Goal: Task Accomplishment & Management: Manage account settings

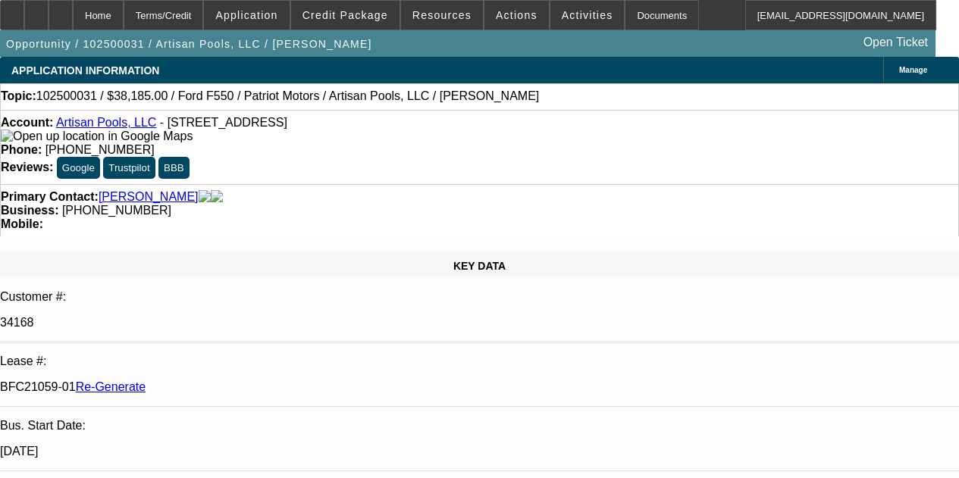
select select "4"
select select "0"
select select "3"
select select "0.1"
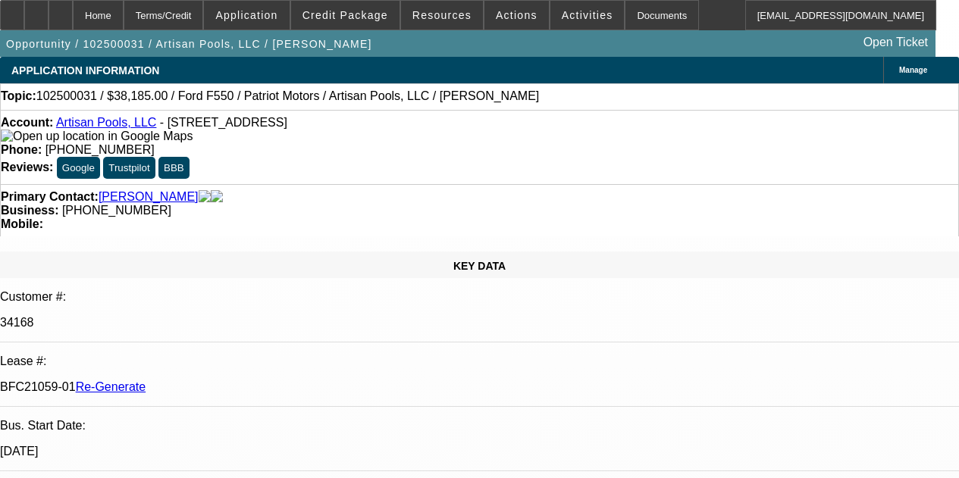
select select "4"
click at [61, 10] on icon at bounding box center [61, 10] width 0 height 0
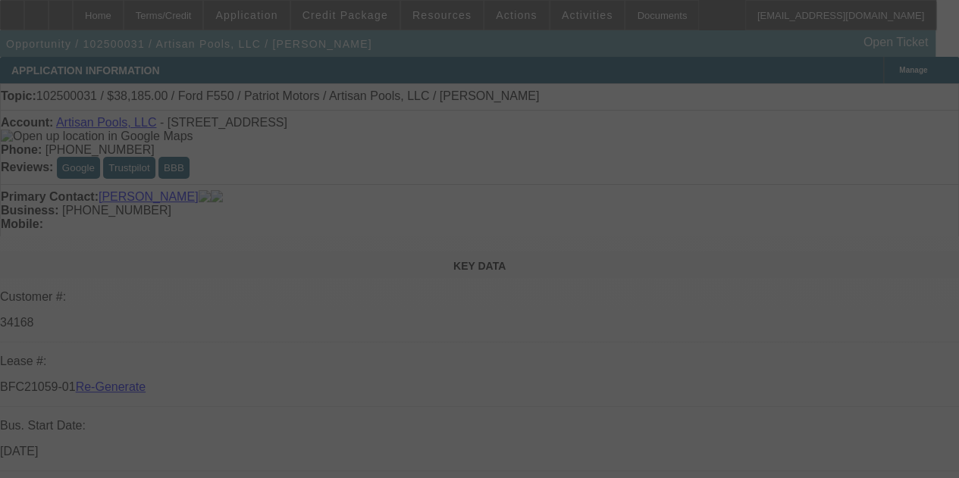
select select "4"
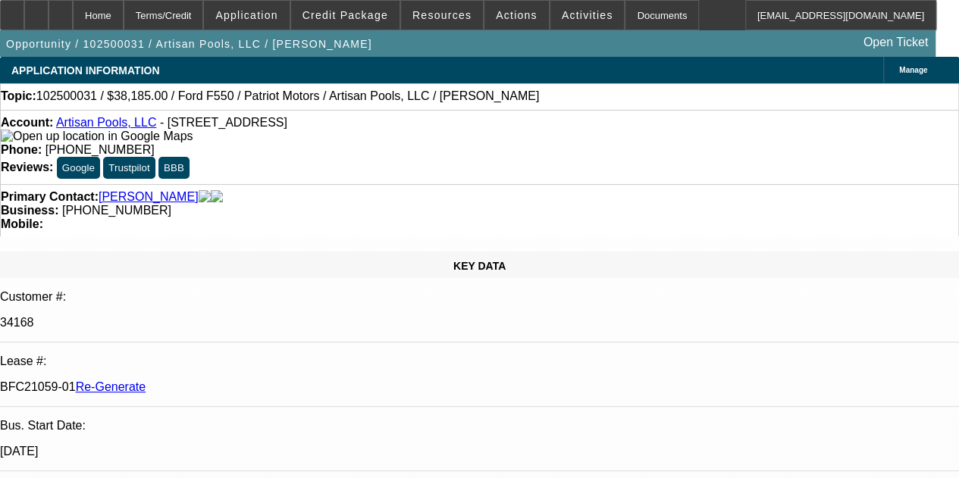
select select "0"
select select "3"
select select "0.1"
select select "4"
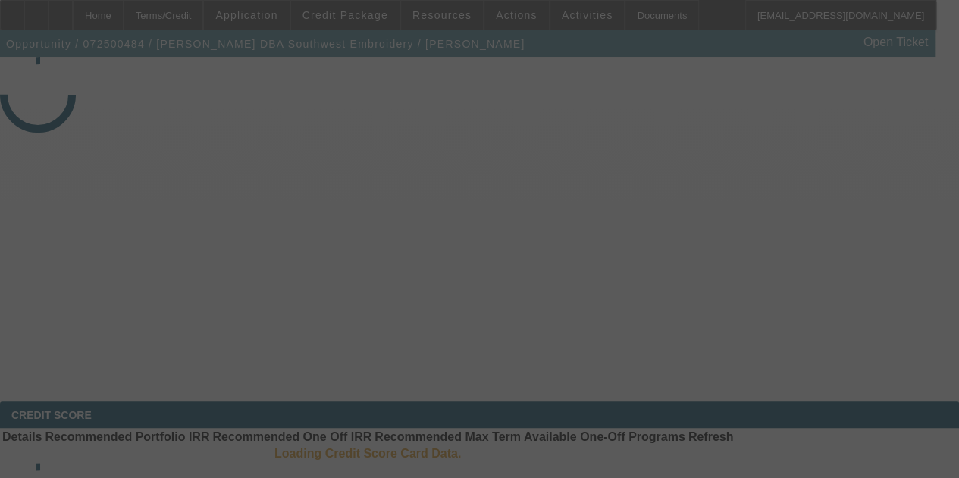
select select "4"
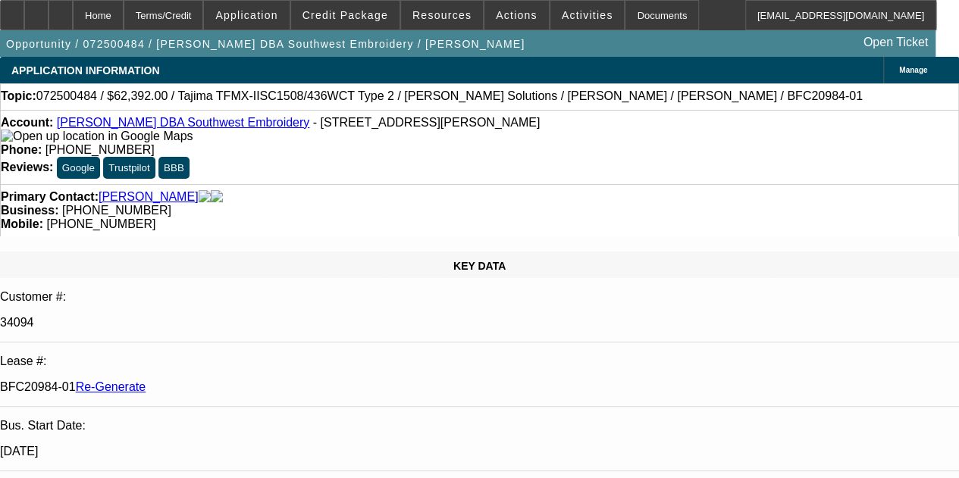
select select "0.2"
select select "2"
select select "0.1"
select select "4"
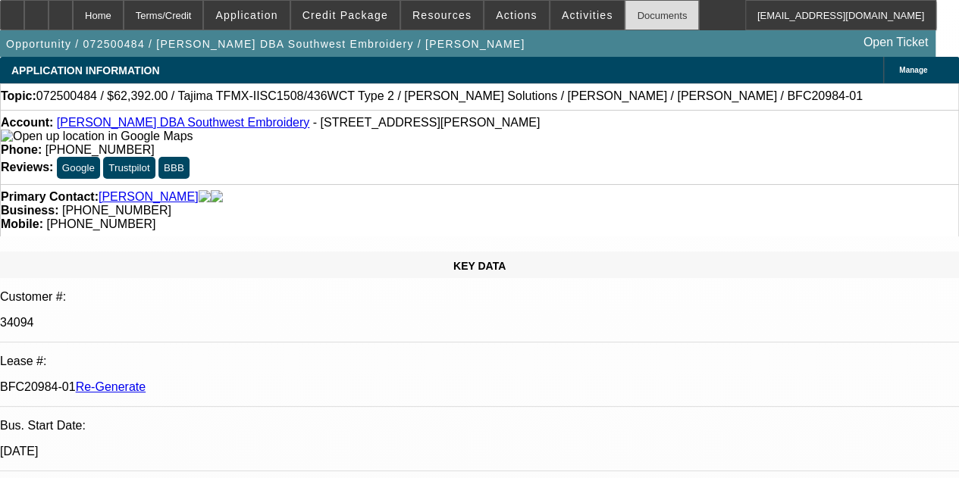
click at [643, 19] on div "Documents" at bounding box center [662, 15] width 74 height 30
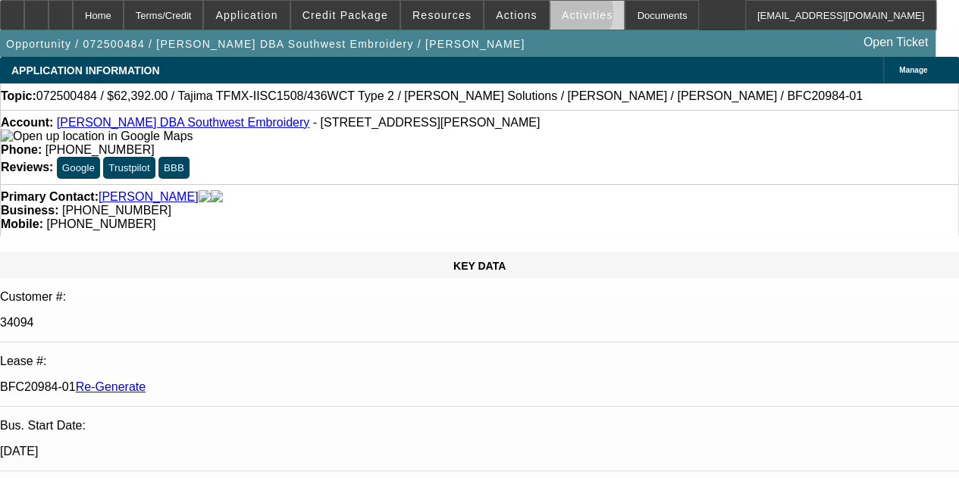
click at [562, 16] on span "Activities" at bounding box center [588, 15] width 52 height 12
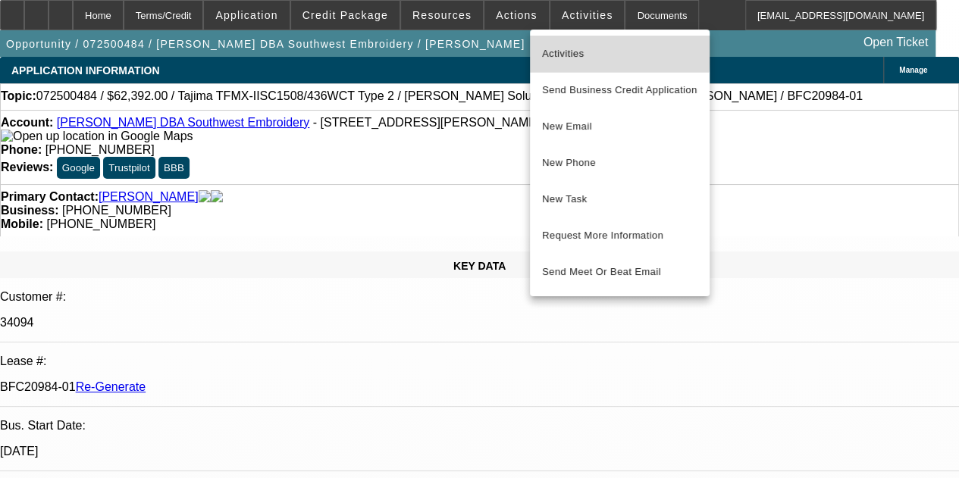
click at [559, 45] on span "Activities" at bounding box center [619, 54] width 155 height 18
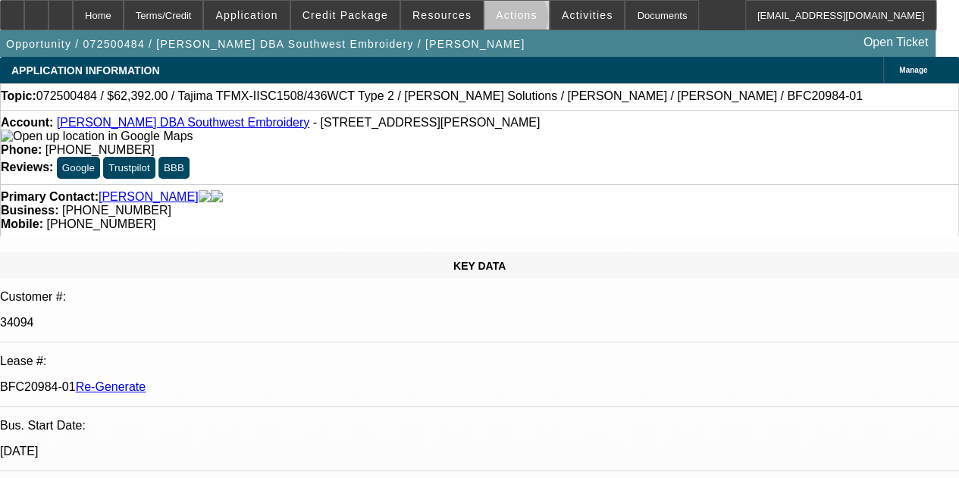
click at [503, 20] on span at bounding box center [516, 15] width 64 height 36
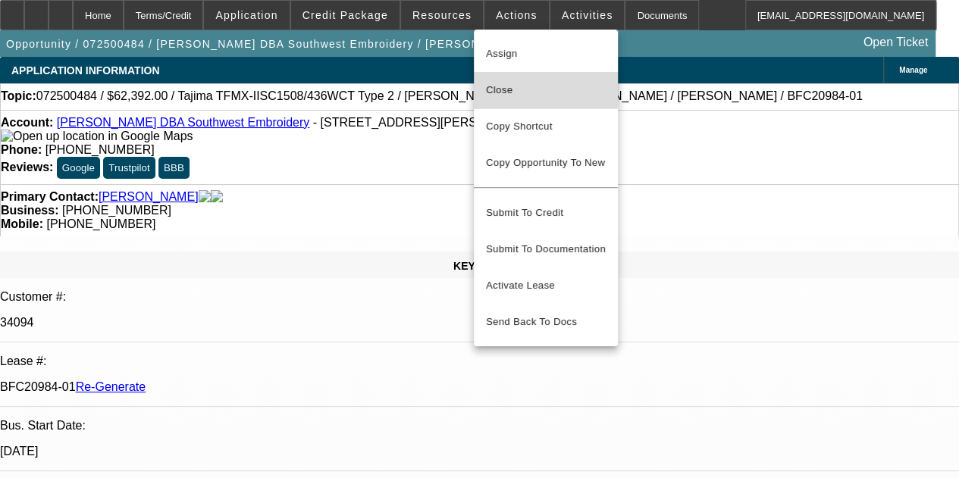
click at [496, 87] on span "Close" at bounding box center [546, 90] width 120 height 18
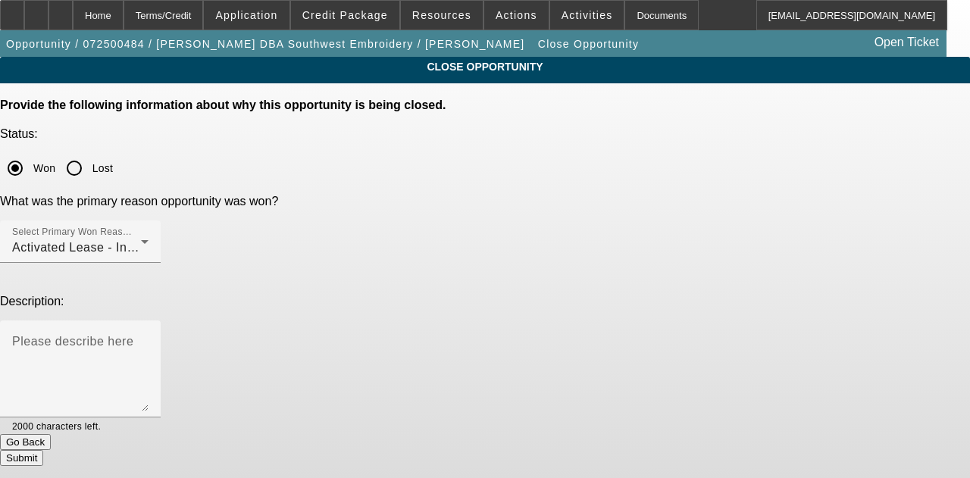
click at [43, 450] on button "Submit" at bounding box center [21, 458] width 43 height 16
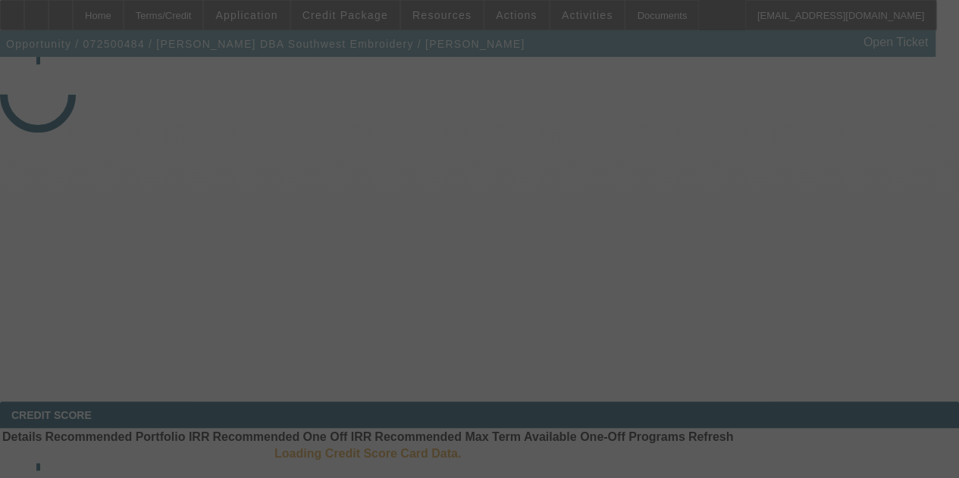
select select "4"
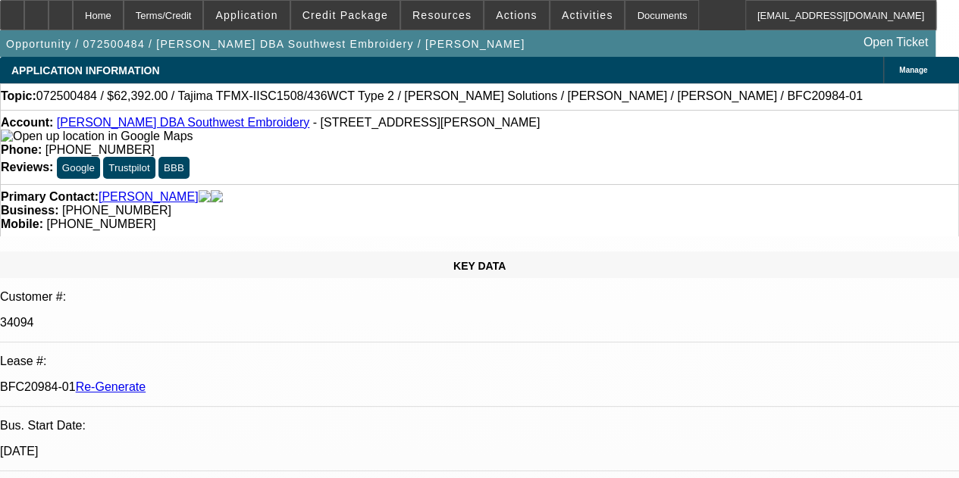
select select "0.2"
select select "2"
select select "0.1"
select select "4"
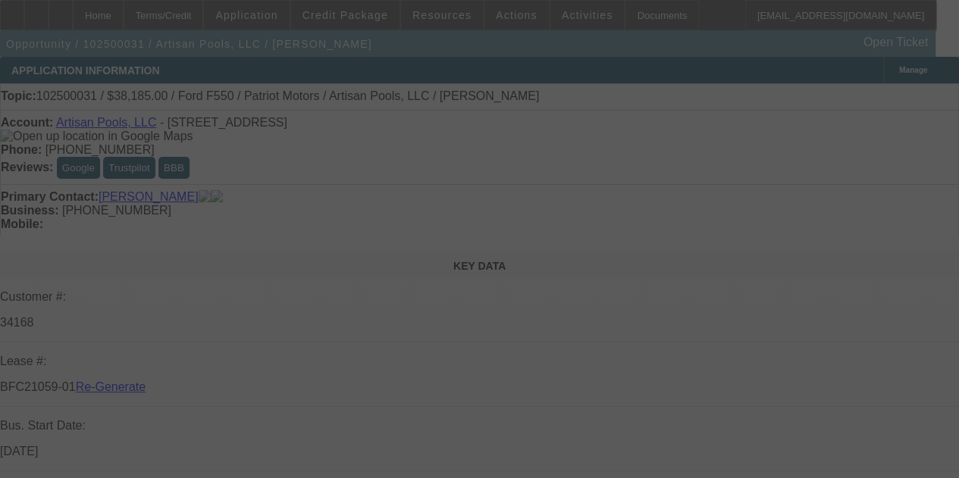
select select "4"
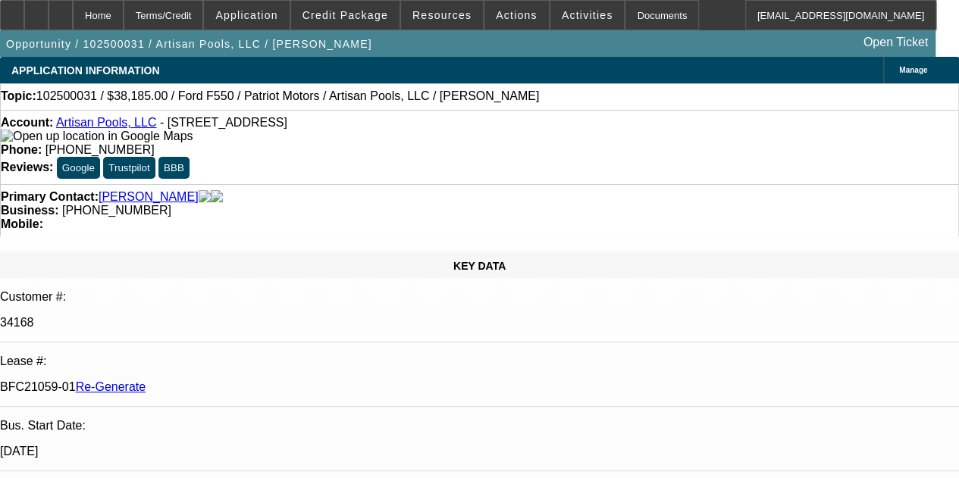
select select "0"
select select "3"
select select "0.1"
select select "4"
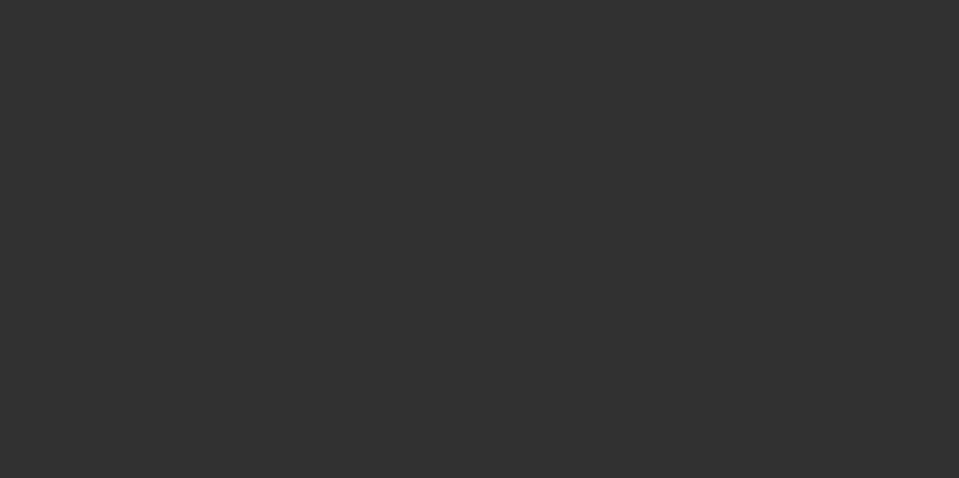
select select "4"
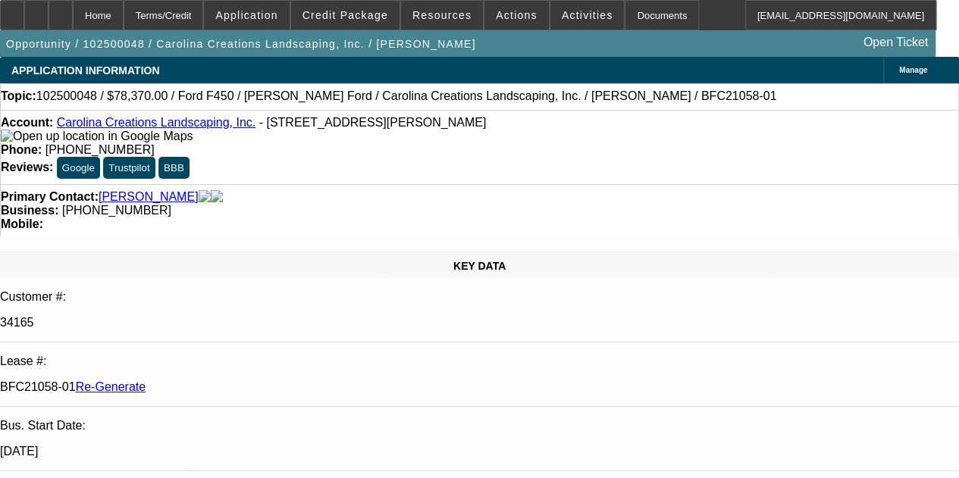
select select "0"
select select "0.1"
select select "4"
click at [635, 14] on div "Documents" at bounding box center [662, 15] width 74 height 30
